Goal: Information Seeking & Learning: Learn about a topic

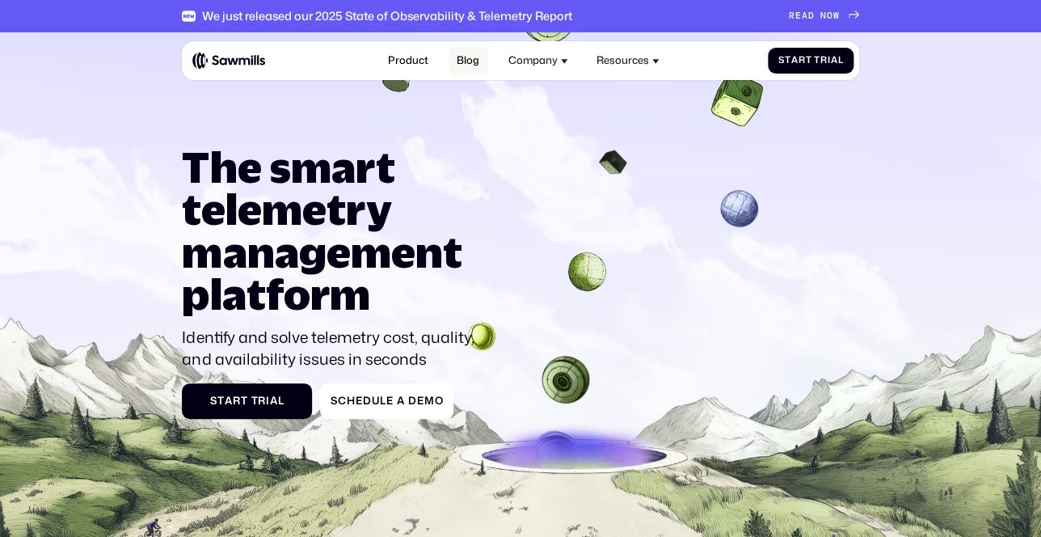
click at [476, 65] on link "Blog" at bounding box center [468, 61] width 38 height 28
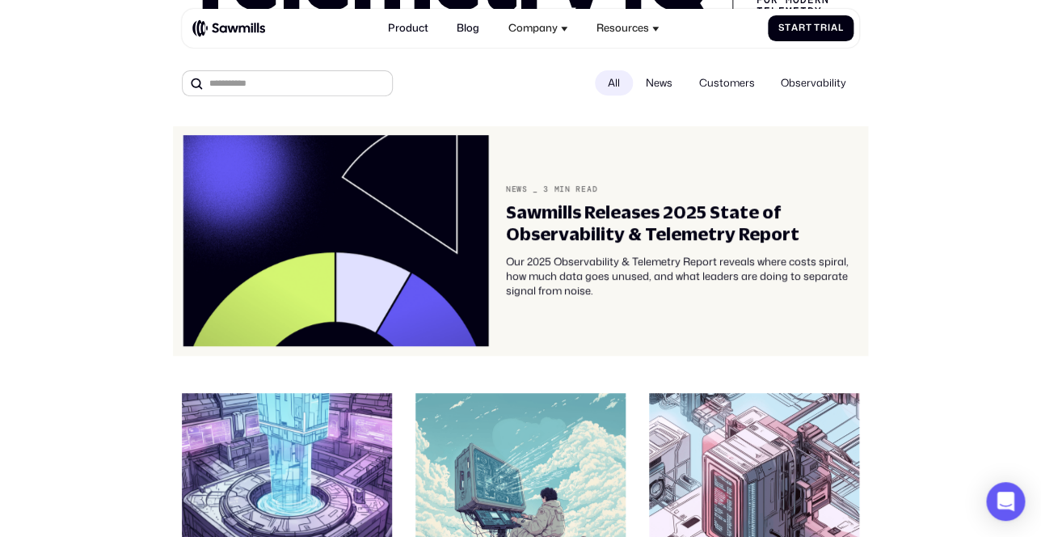
scroll to position [68, 0]
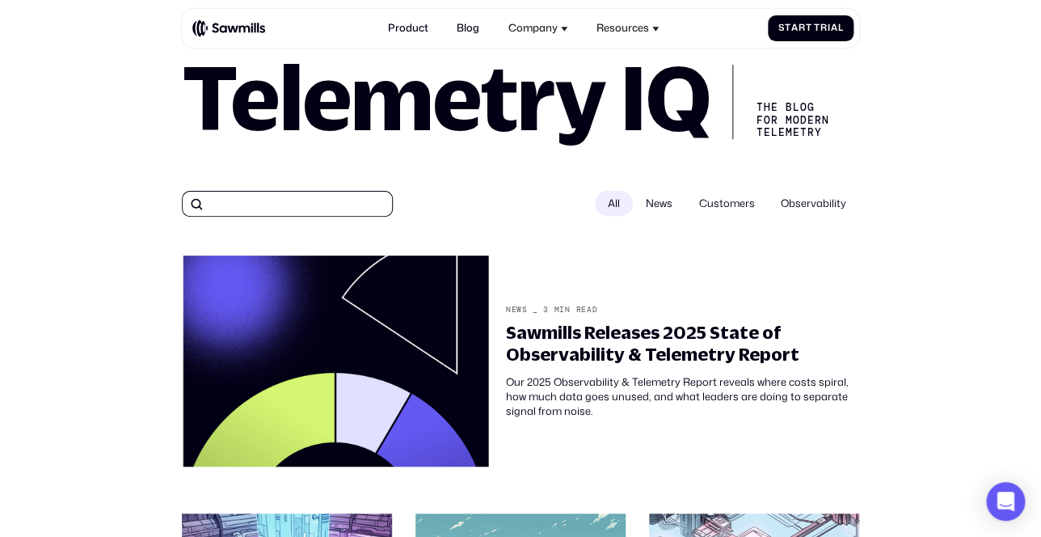
click at [279, 200] on input "All" at bounding box center [287, 204] width 210 height 26
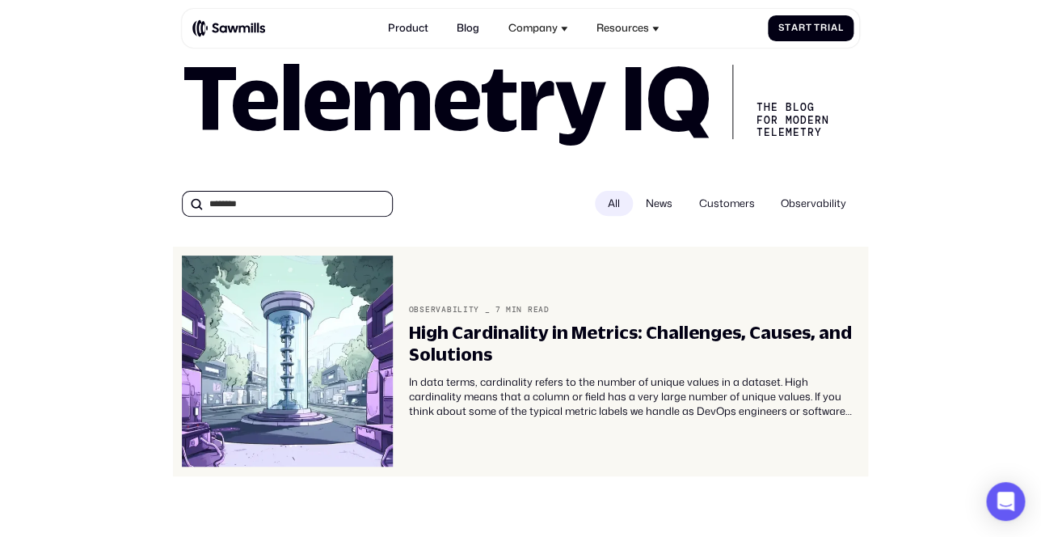
type input "********"
click at [511, 340] on div "High Cardinality in Metrics: Challenges, Causes, and Solutions" at bounding box center [634, 343] width 450 height 43
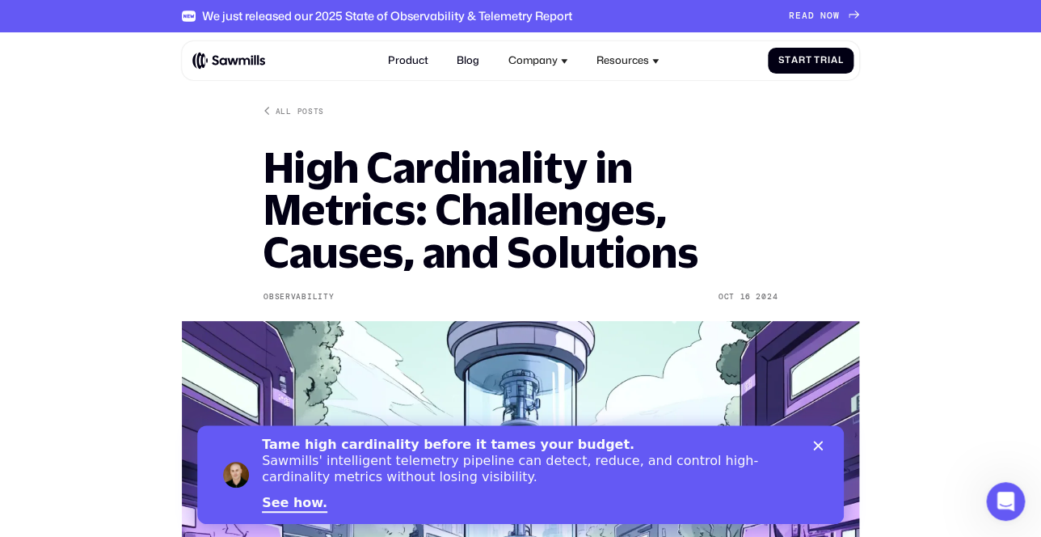
scroll to position [24, 0]
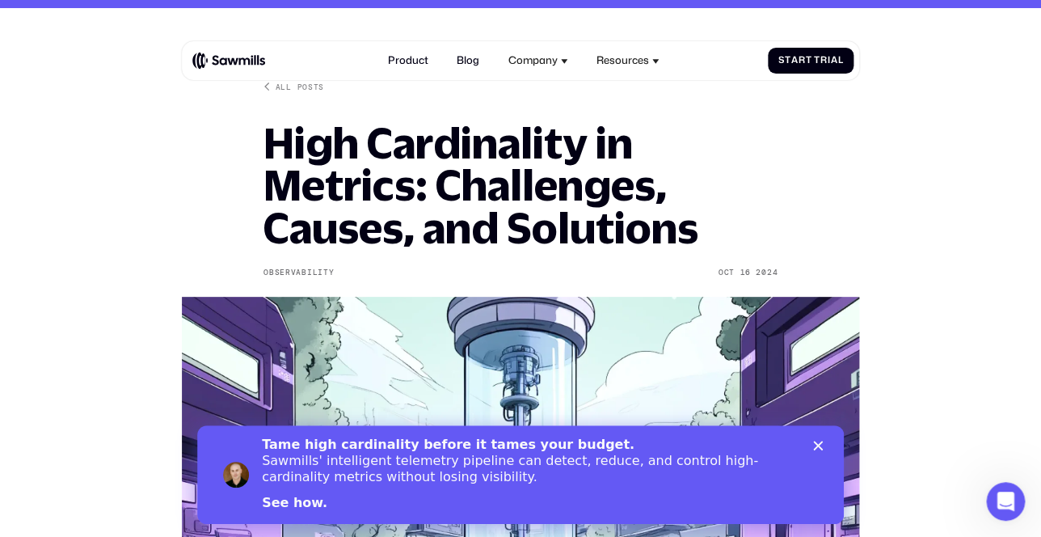
click at [300, 504] on link "See how." at bounding box center [294, 504] width 65 height 18
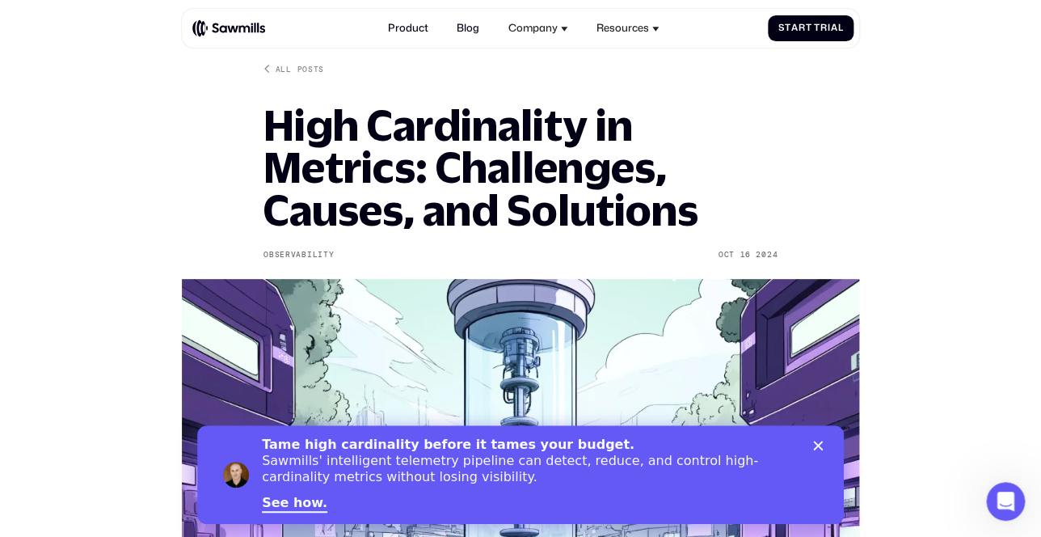
click at [823, 445] on icon "Close" at bounding box center [818, 446] width 10 height 10
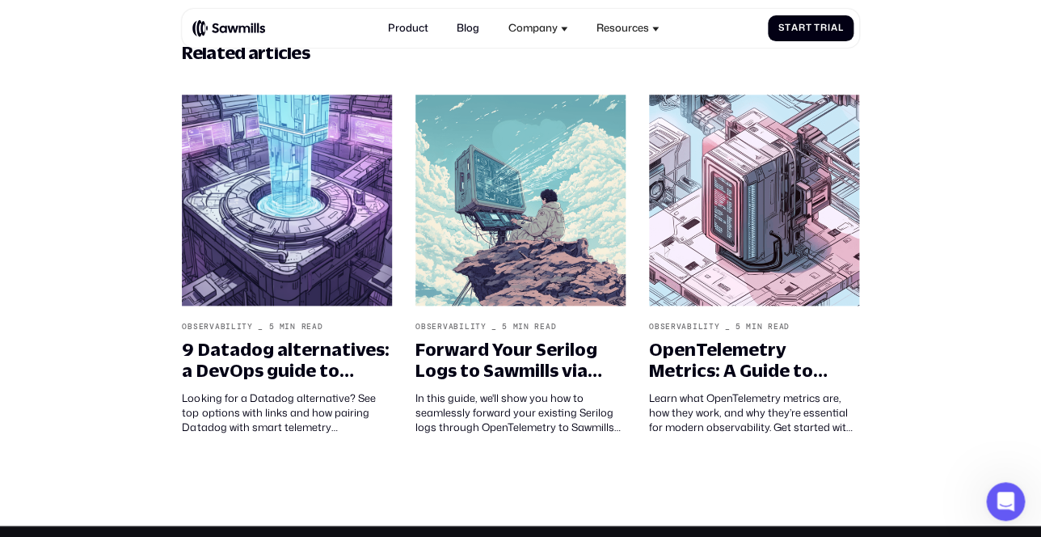
scroll to position [4616, 0]
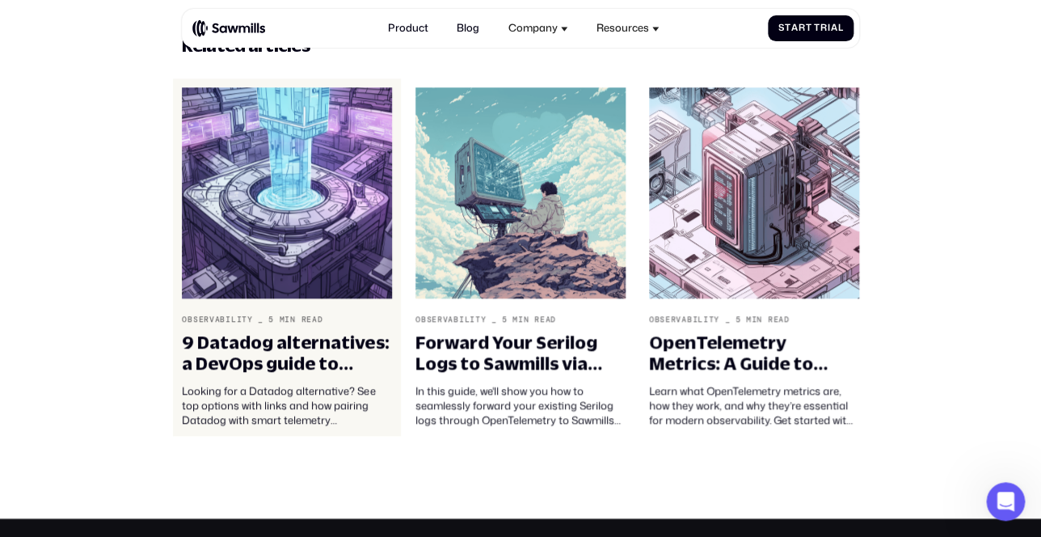
click at [313, 203] on img at bounding box center [287, 192] width 210 height 211
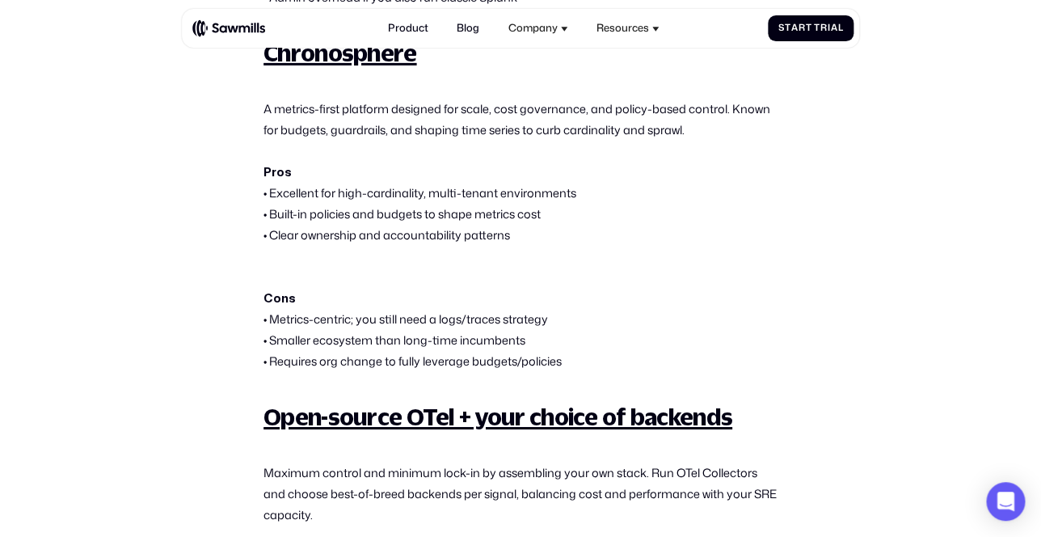
scroll to position [3819, 0]
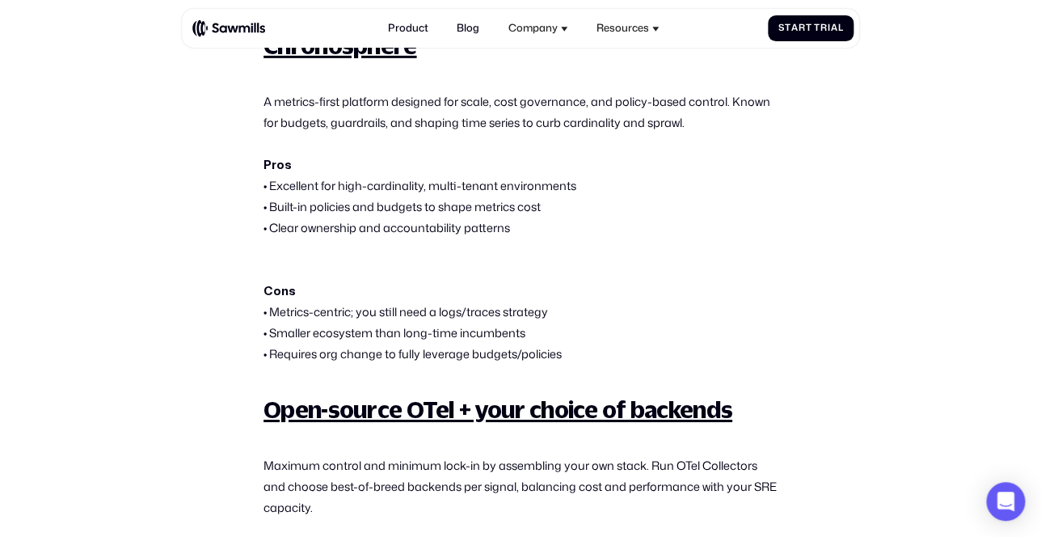
click at [364, 133] on p "‍ A metrics-first platform designed for scale, cost governance, and policy-base…" at bounding box center [521, 154] width 514 height 169
click at [399, 150] on p "‍ A metrics-first platform designed for scale, cost governance, and policy-base…" at bounding box center [521, 154] width 514 height 169
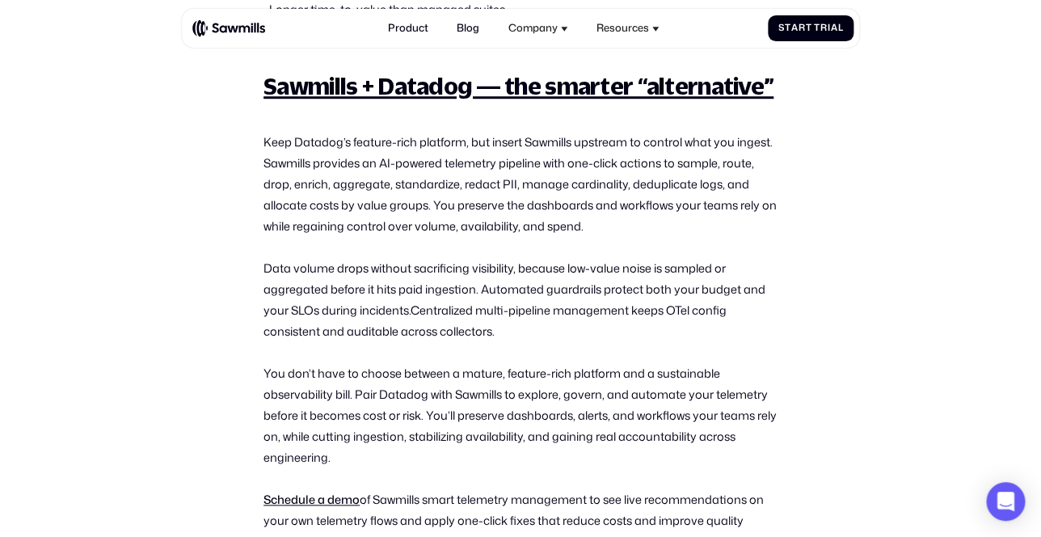
scroll to position [4503, 0]
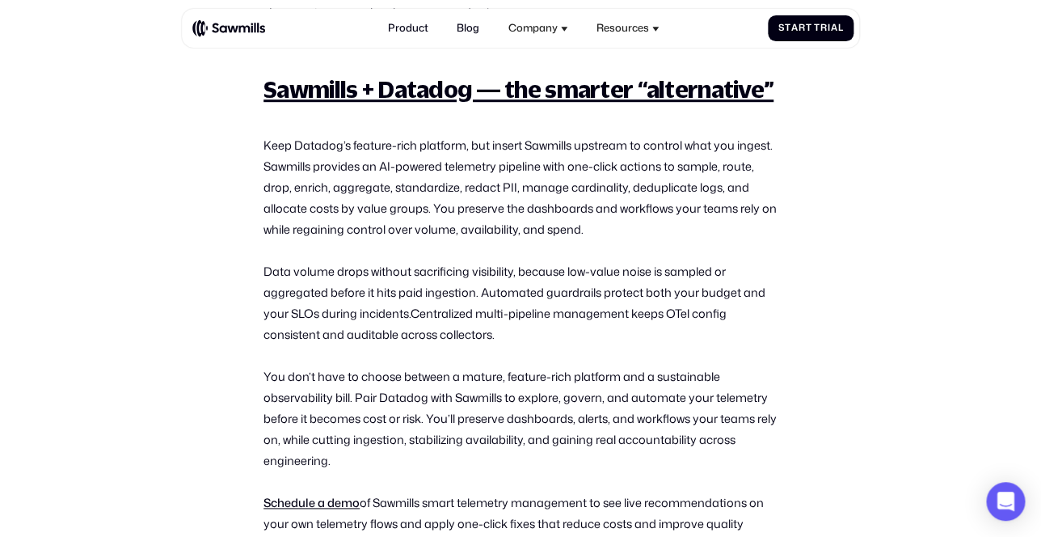
click at [394, 200] on p "‍ Keep Datadog’s feature-rich platform, but insert Sawmills upstream to control…" at bounding box center [521, 177] width 514 height 126
click at [510, 240] on p "‍ Keep Datadog’s feature-rich platform, but insert Sawmills upstream to control…" at bounding box center [521, 177] width 514 height 126
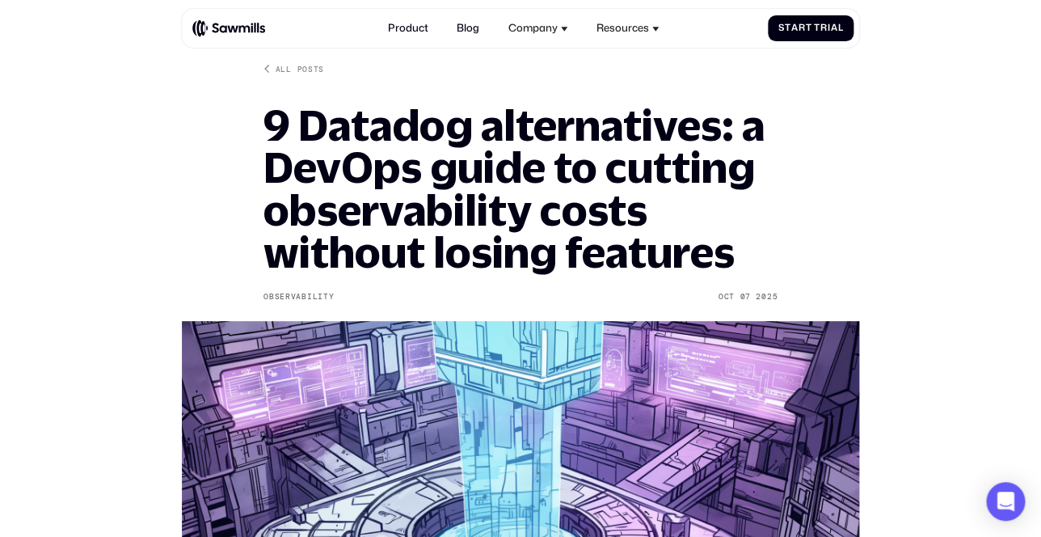
scroll to position [0, 0]
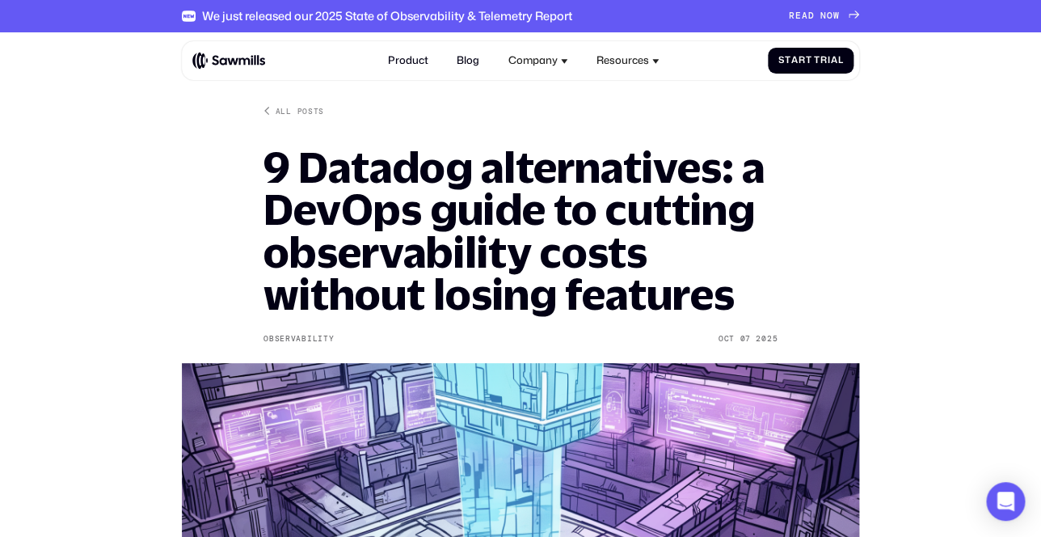
click at [374, 200] on h1 "9 Datadog alternatives: a DevOps guide to cutting observability costs without l…" at bounding box center [521, 230] width 514 height 169
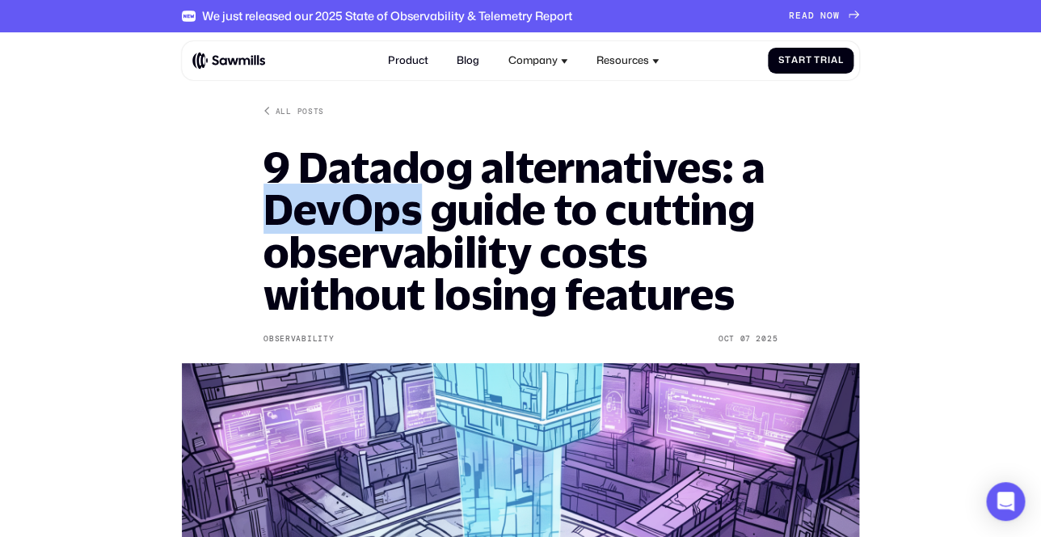
click at [374, 200] on h1 "9 Datadog alternatives: a DevOps guide to cutting observability costs without l…" at bounding box center [521, 230] width 514 height 169
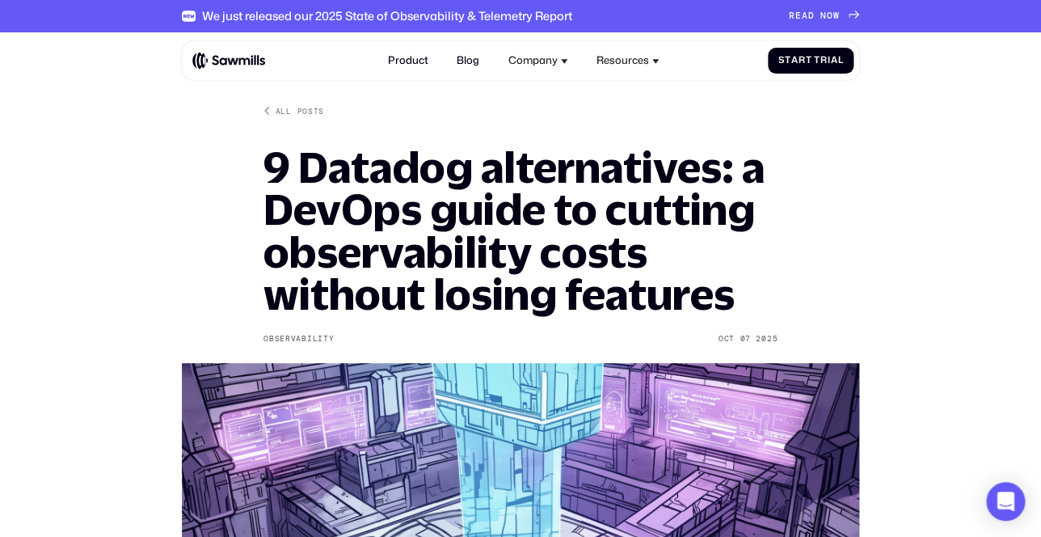
click at [374, 200] on h1 "9 Datadog alternatives: a DevOps guide to cutting observability costs without l…" at bounding box center [521, 230] width 514 height 169
click at [692, 238] on h1 "9 Datadog alternatives: a DevOps guide to cutting observability costs without l…" at bounding box center [521, 230] width 514 height 169
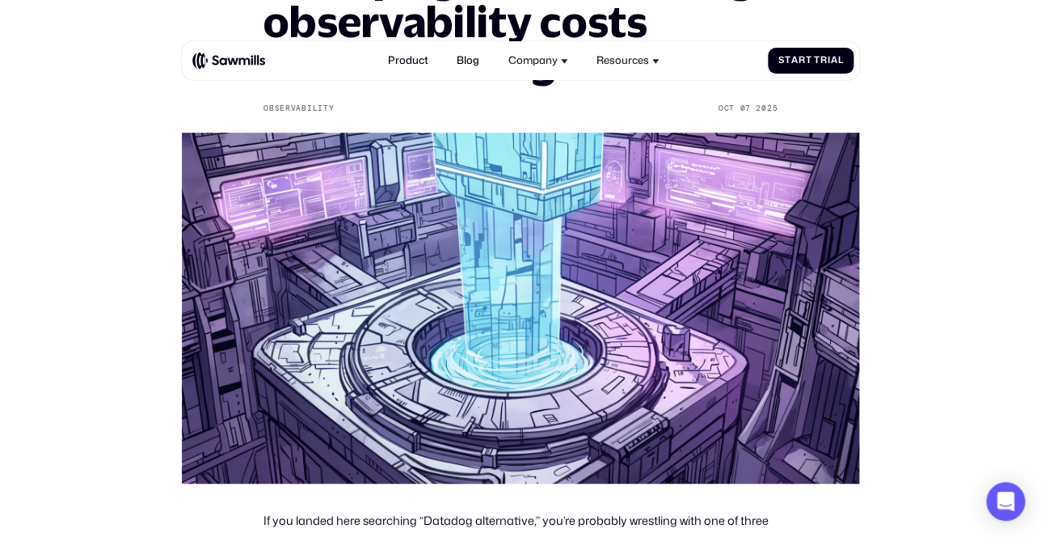
scroll to position [238, 0]
